Goal: Task Accomplishment & Management: Manage account settings

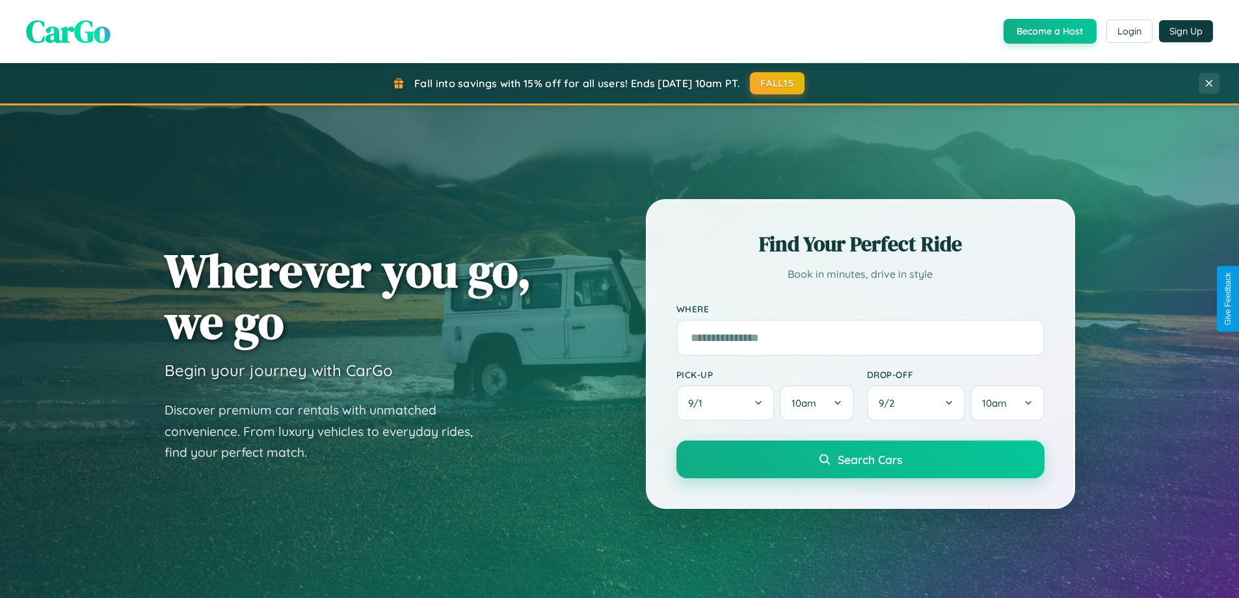
scroll to position [560, 0]
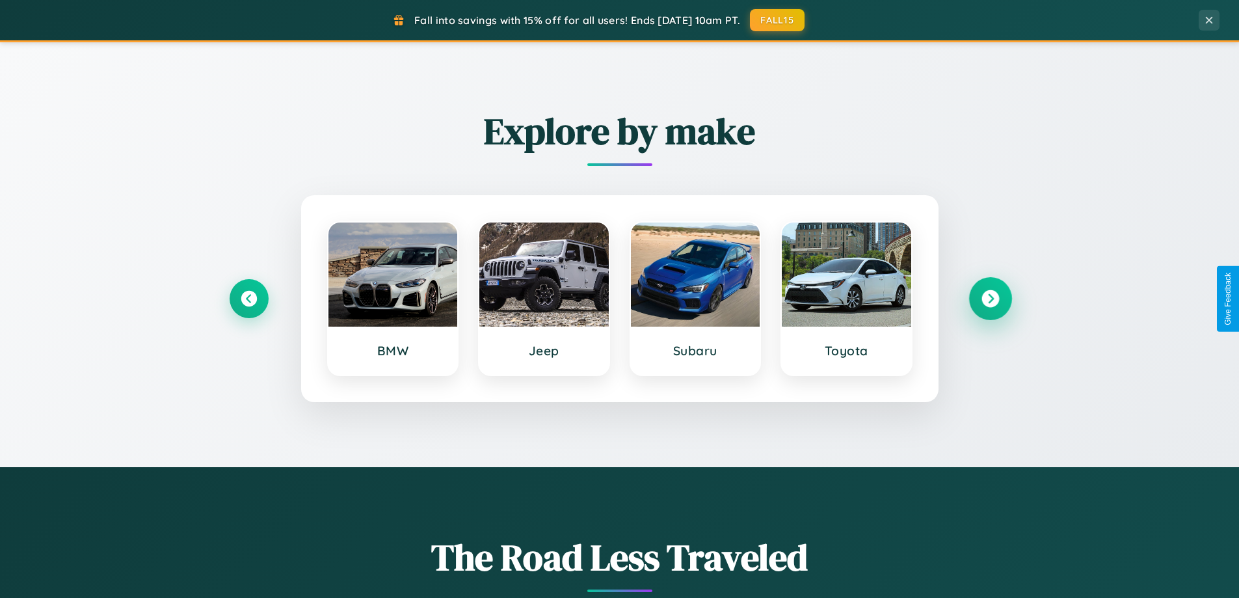
click at [990, 298] on icon at bounding box center [990, 299] width 18 height 18
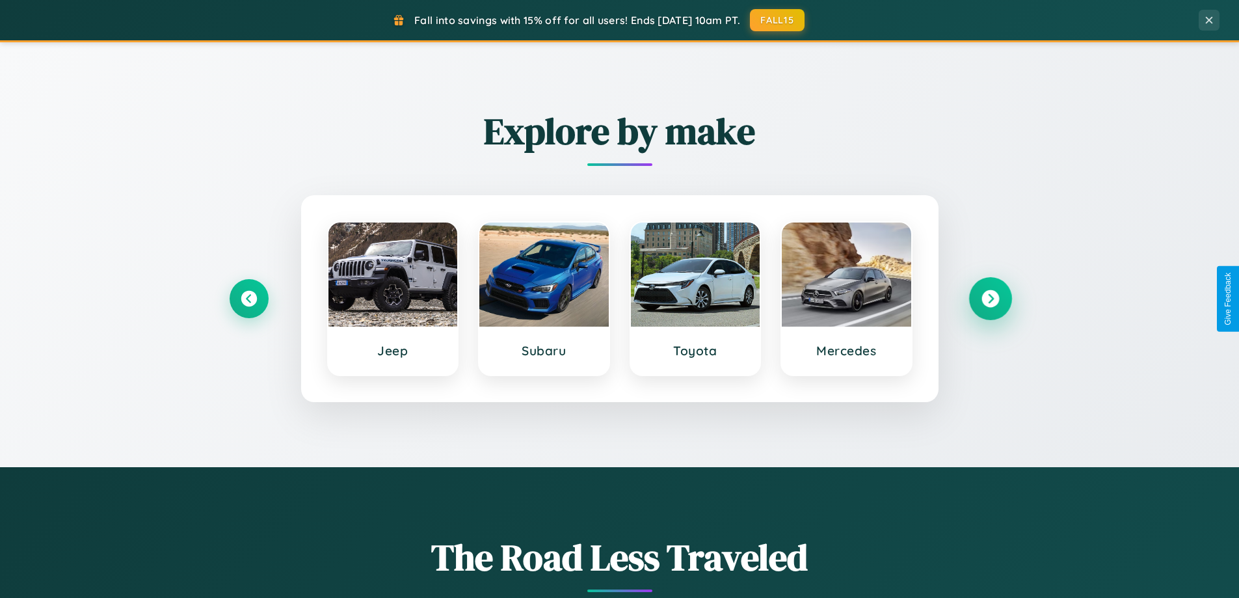
click at [990, 298] on icon at bounding box center [990, 299] width 18 height 18
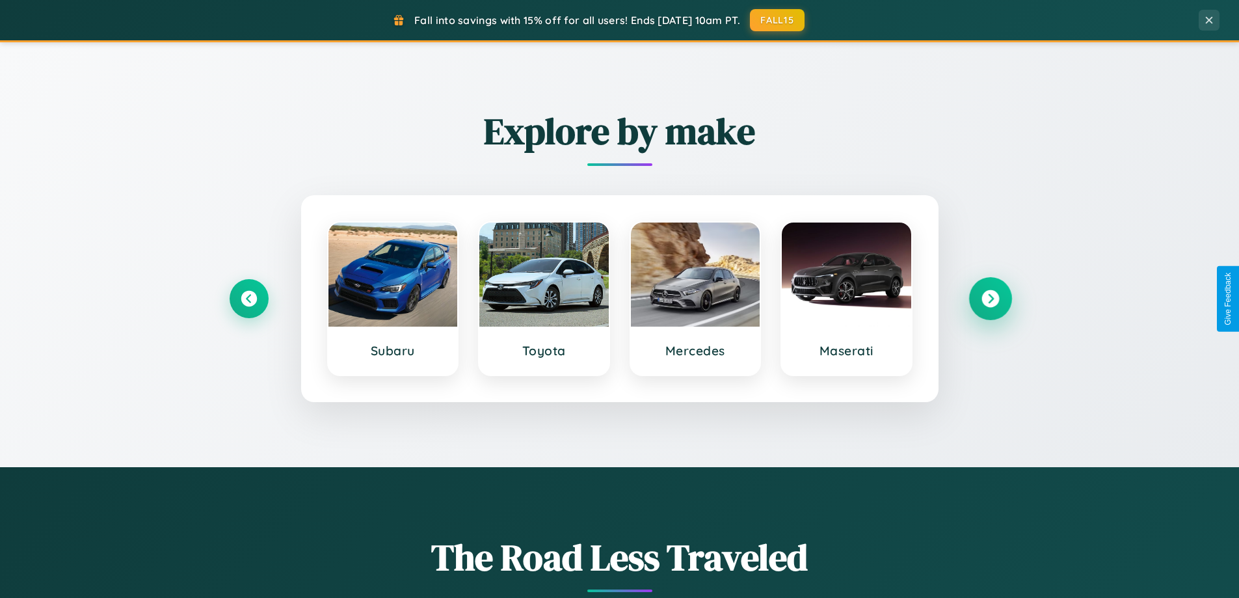
click at [990, 298] on icon at bounding box center [990, 299] width 18 height 18
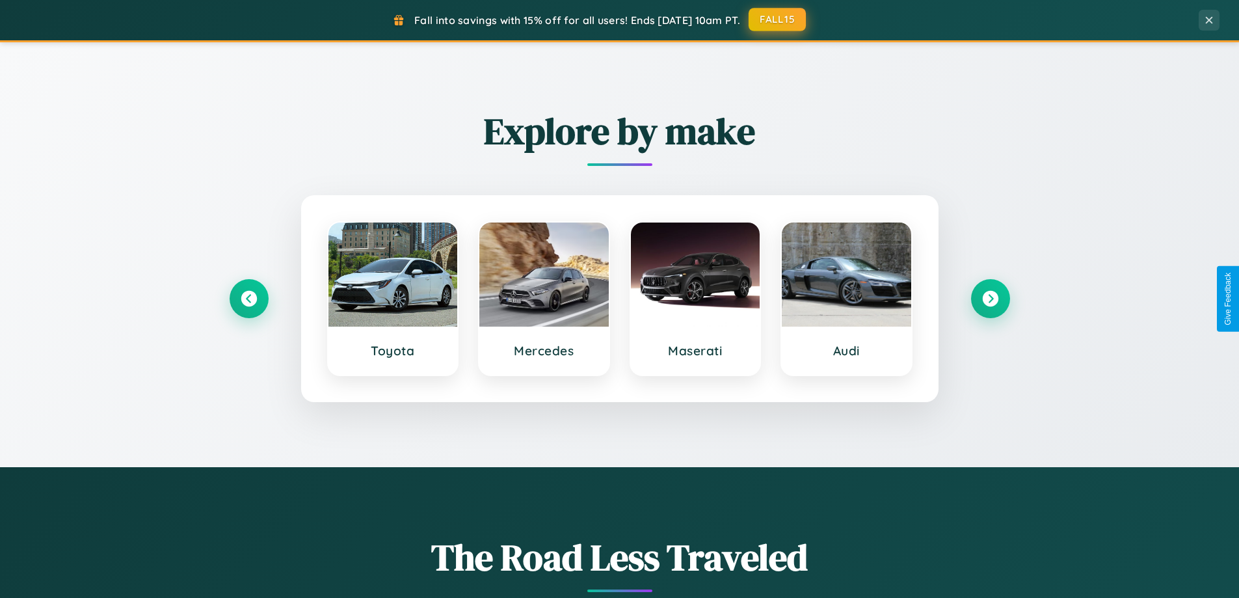
click at [778, 20] on button "FALL15" at bounding box center [776, 19] width 57 height 23
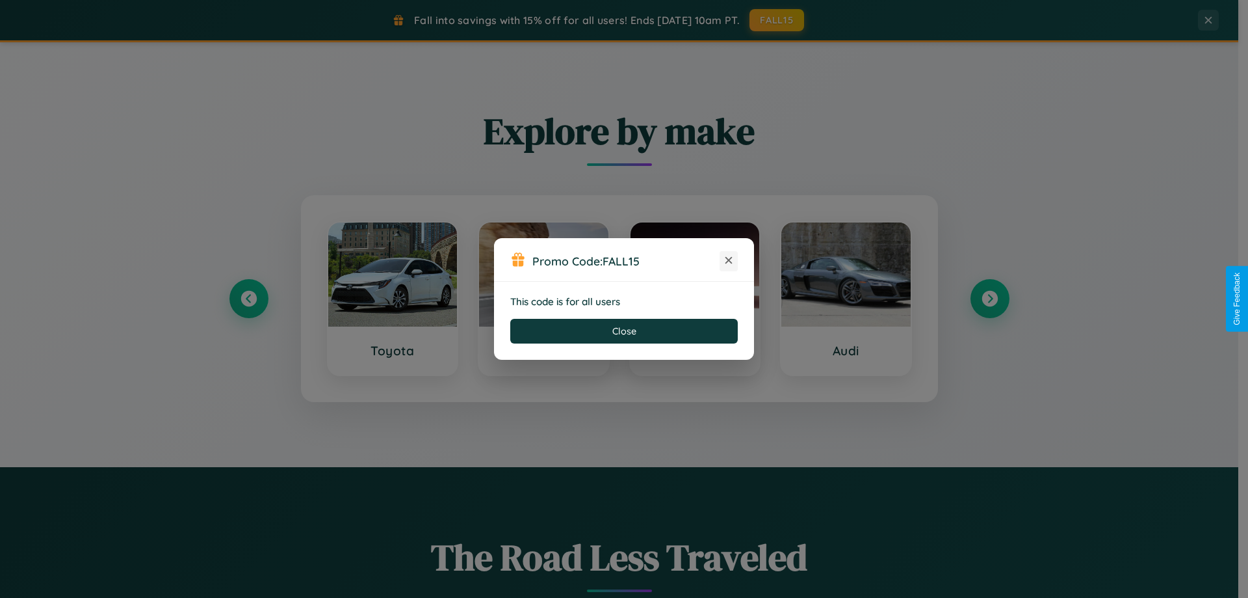
click at [729, 261] on icon at bounding box center [728, 260] width 13 height 13
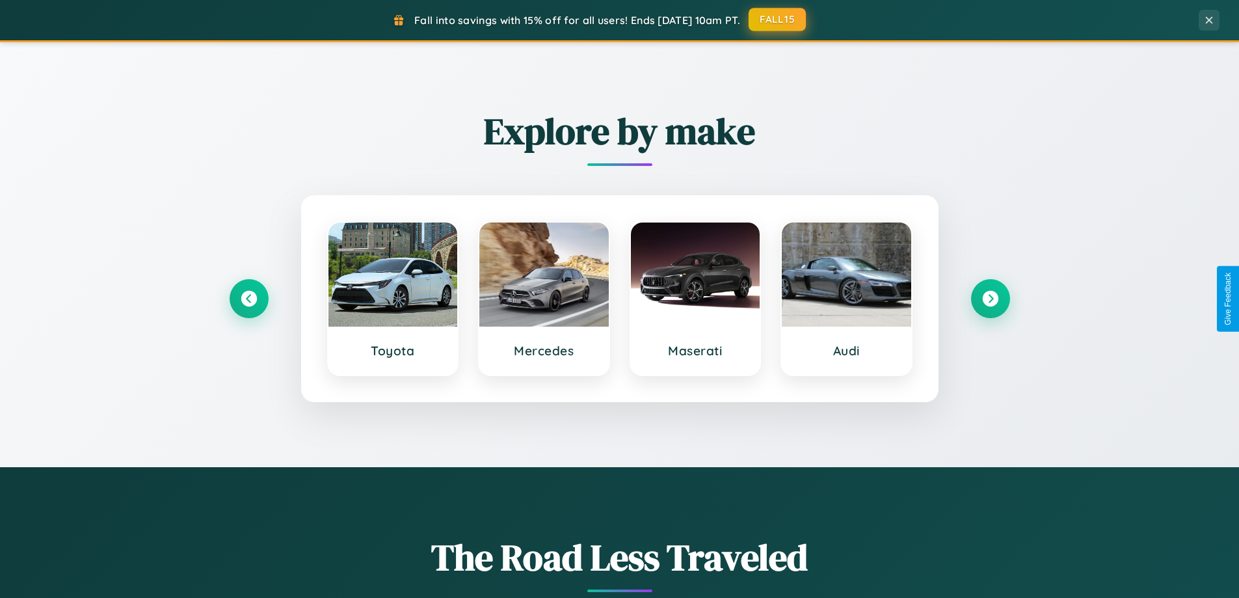
click at [778, 20] on button "FALL15" at bounding box center [776, 19] width 57 height 23
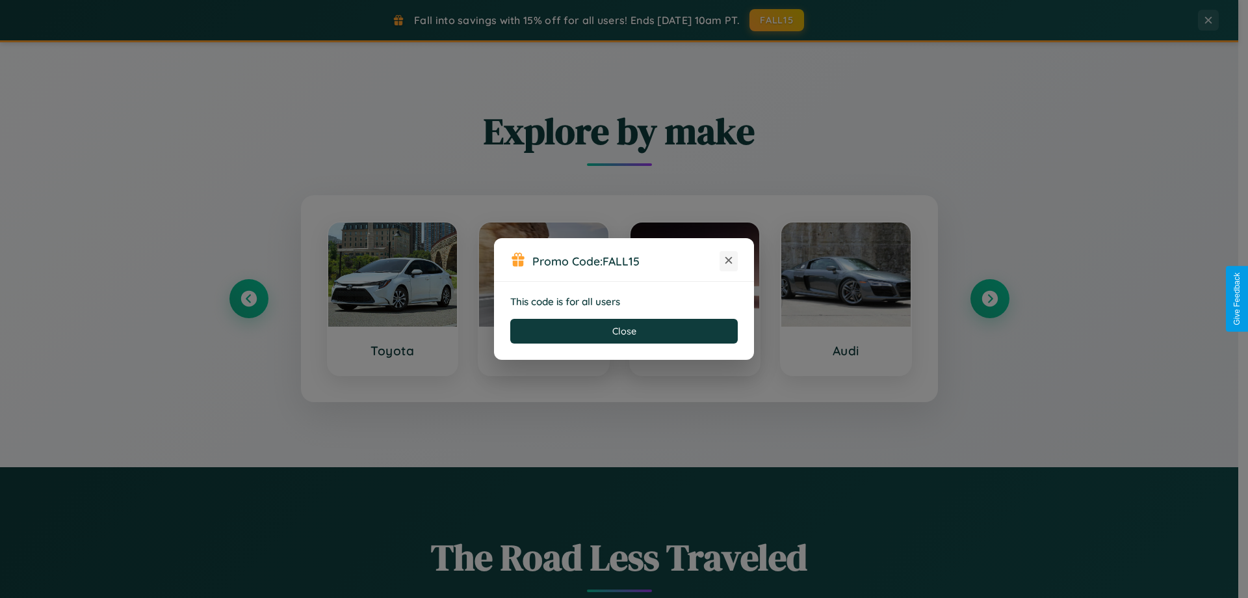
click at [729, 261] on icon at bounding box center [728, 260] width 13 height 13
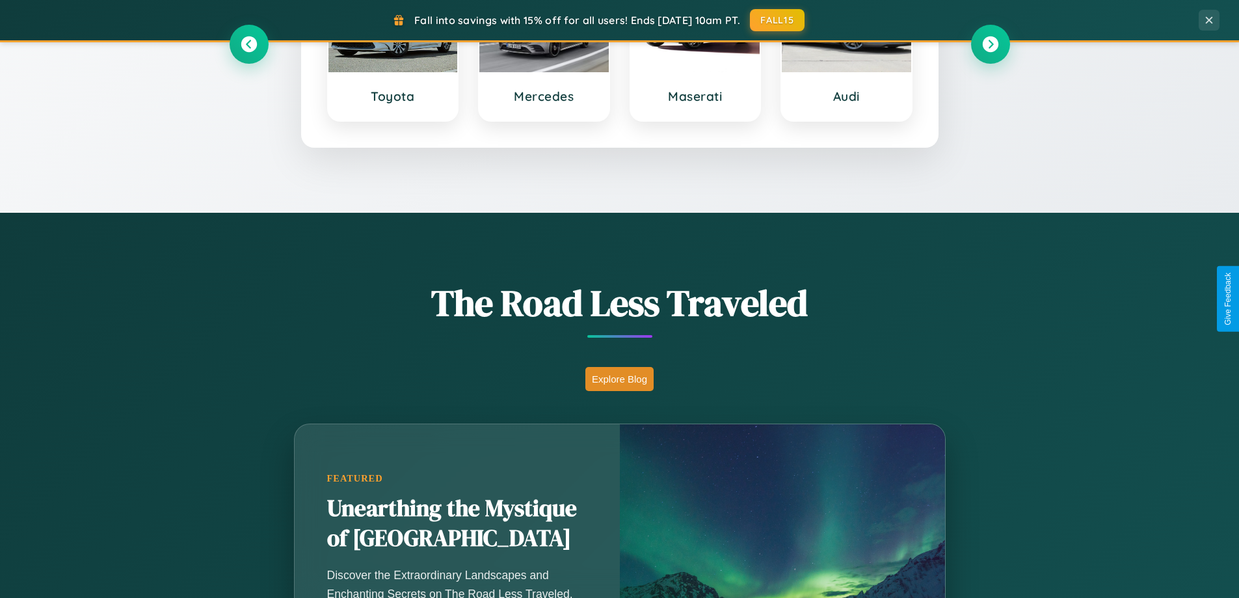
scroll to position [895, 0]
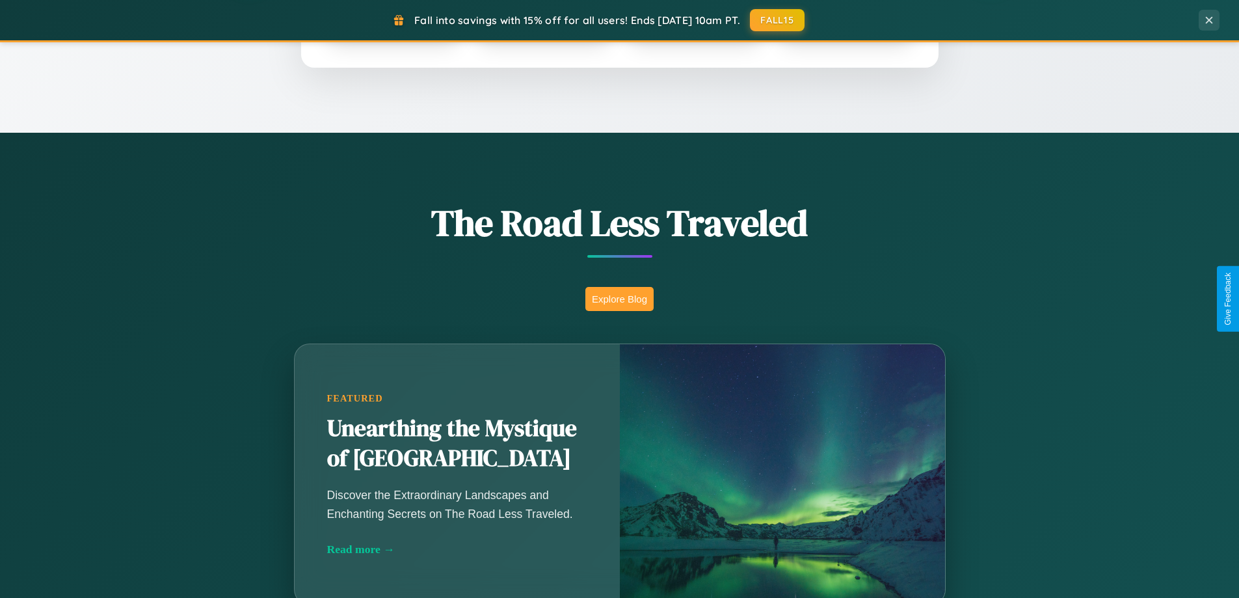
click at [619, 298] on button "Explore Blog" at bounding box center [619, 299] width 68 height 24
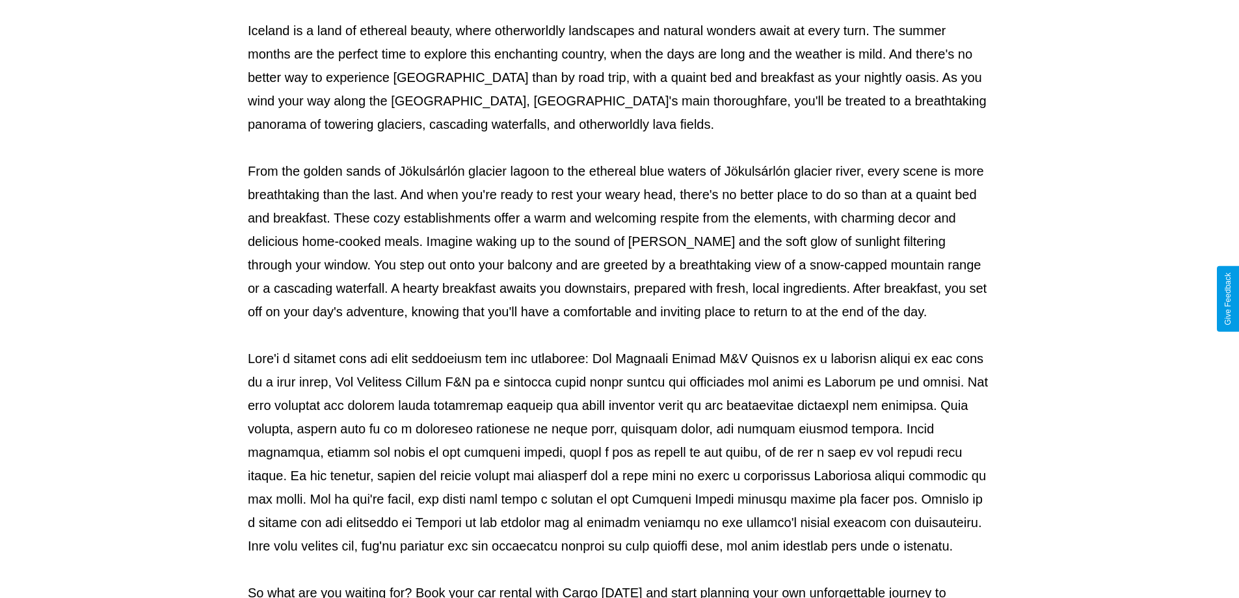
scroll to position [421, 0]
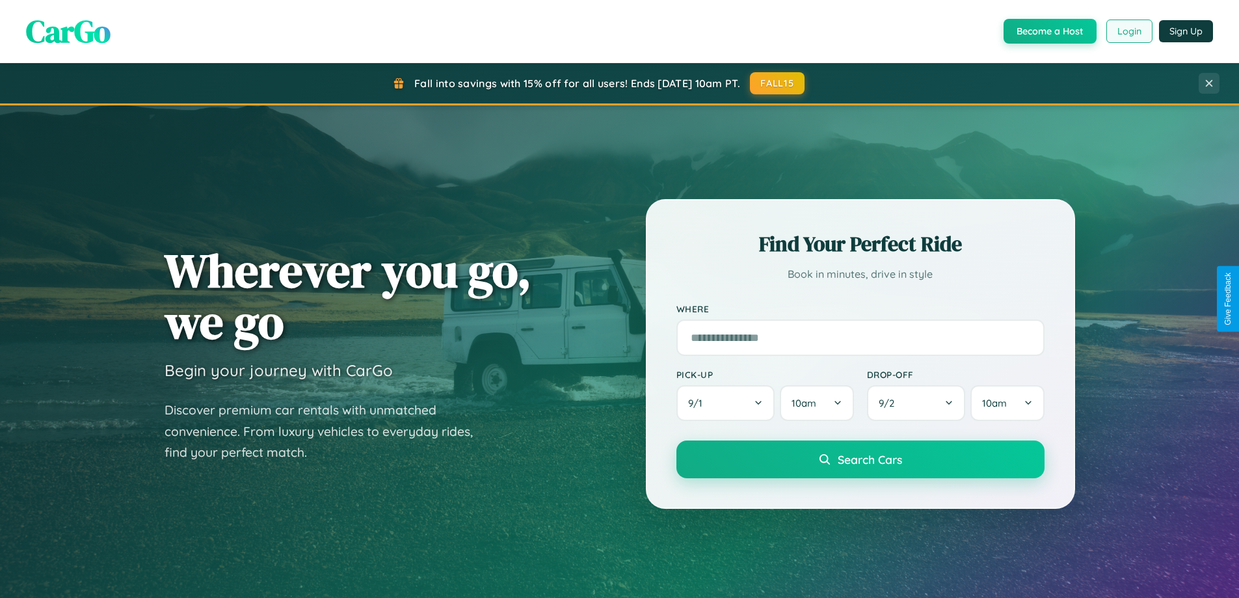
click at [1128, 31] on button "Login" at bounding box center [1129, 31] width 46 height 23
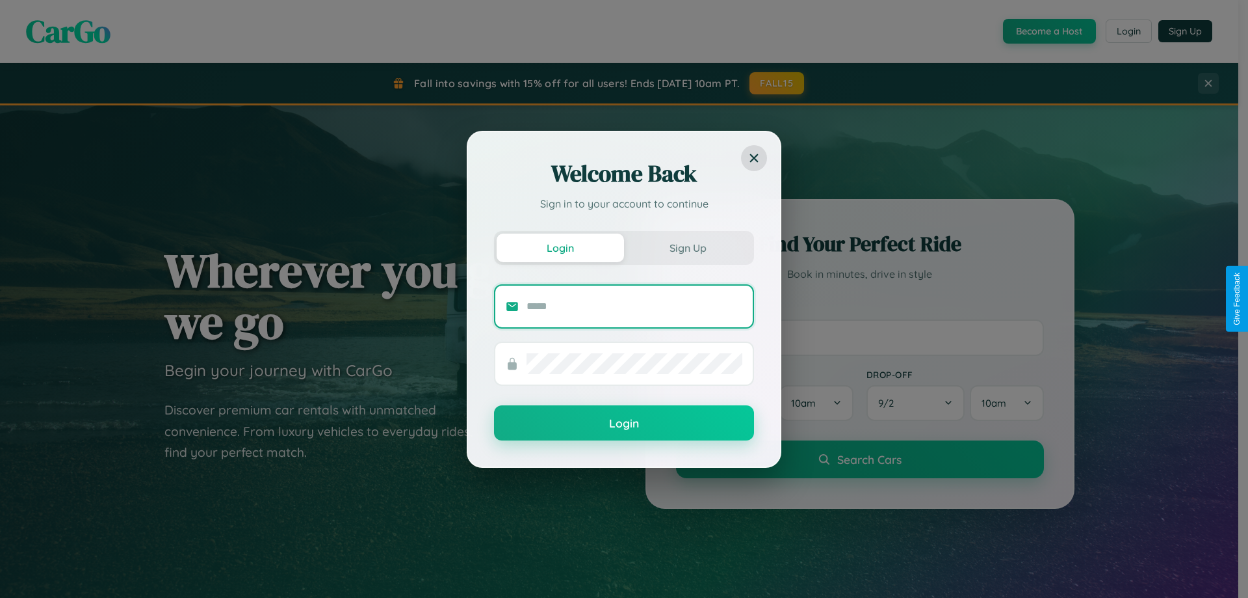
click at [635, 306] on input "text" at bounding box center [635, 306] width 216 height 21
type input "**********"
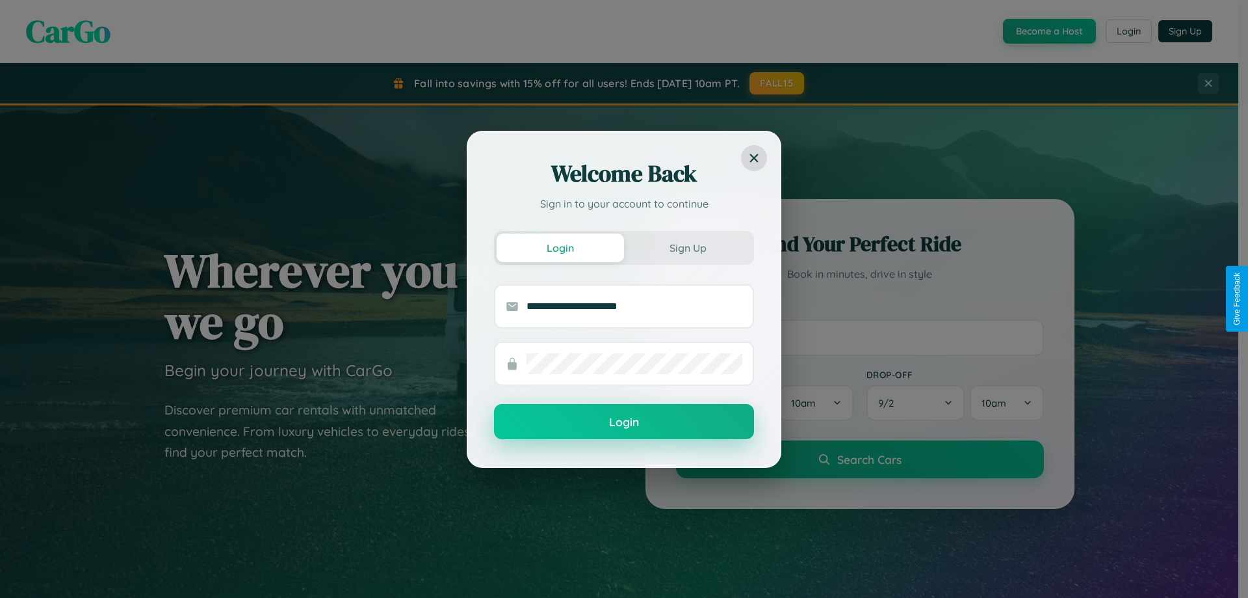
click at [624, 422] on button "Login" at bounding box center [624, 421] width 260 height 35
